Goal: Complete application form

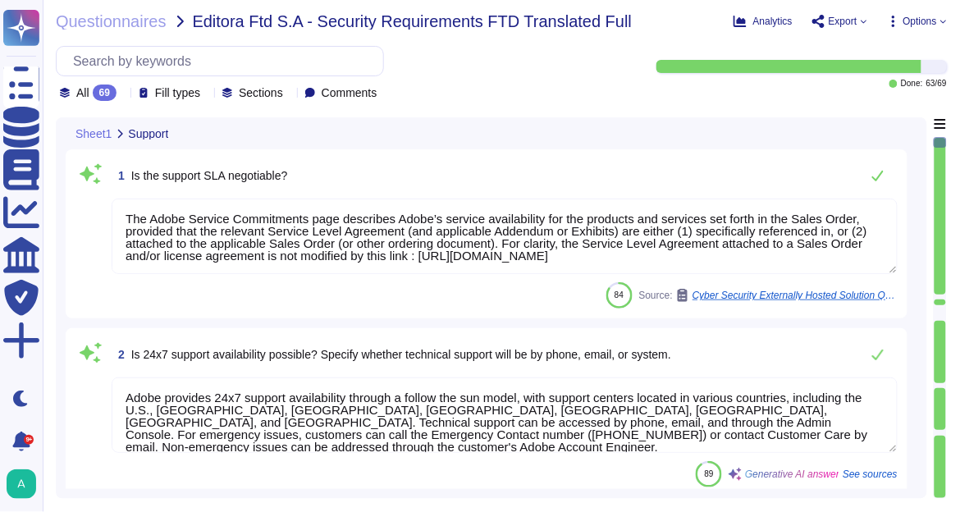
type textarea "The Adobe Service Commitments page describes Adobe’s service availability for t…"
type textarea "Adobe provides 24x7 support availability through a follow the sun model, with s…"
type textarea "Adobe's development process includes a robust security analysis as part of our …"
click at [478, 247] on textarea "The Adobe Service Commitments page describes Adobe’s service availability for t…" at bounding box center [505, 236] width 786 height 75
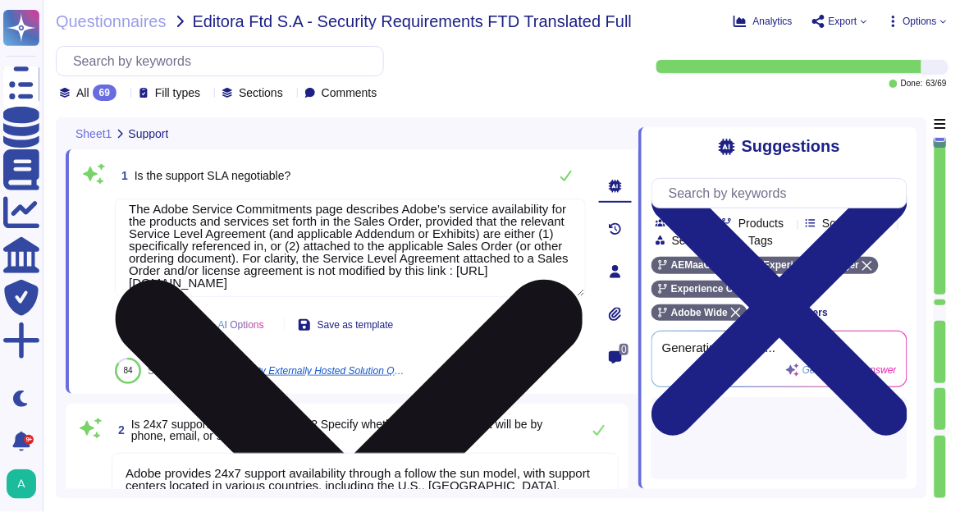
scroll to position [15, 0]
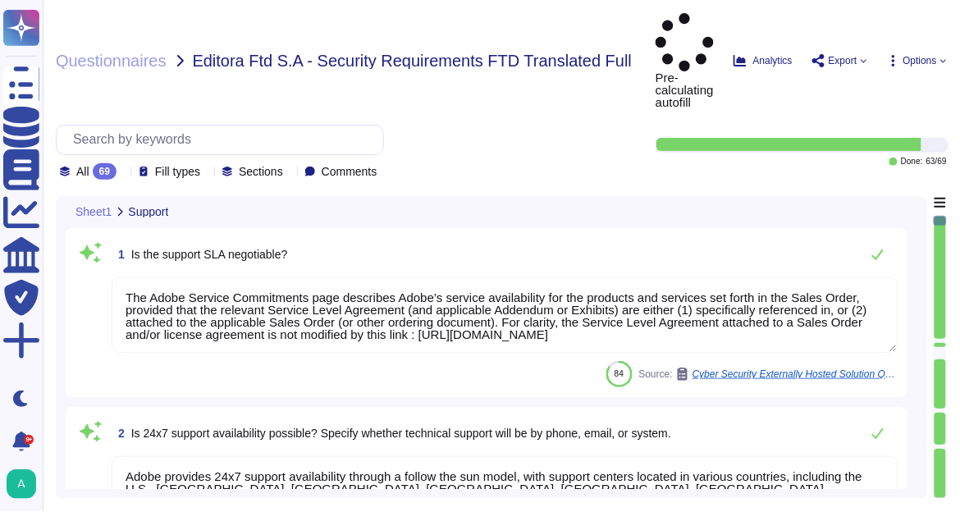
type textarea "The Adobe Service Commitments page describes Adobe’s service availability for t…"
type textarea "Adobe provides 24x7 support availability through a follow the sun model, with s…"
type textarea "Adobe's development process includes a robust security analysis as part of our …"
